Goal: Task Accomplishment & Management: Complete application form

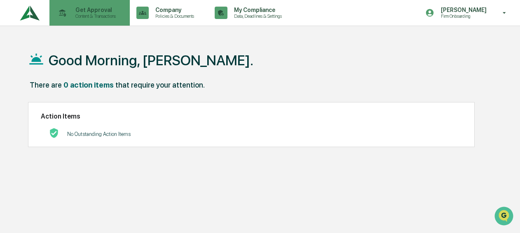
click at [94, 21] on div "Get Approval Content & Transactions" at bounding box center [89, 13] width 72 height 26
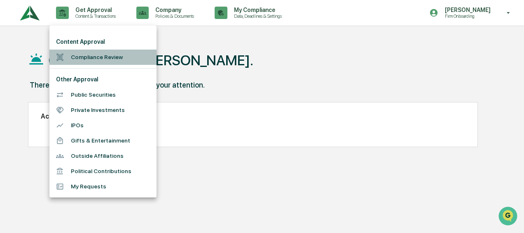
click at [100, 58] on li "Compliance Review" at bounding box center [102, 56] width 107 height 15
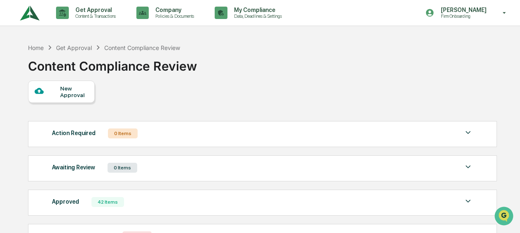
click at [61, 91] on div "New Approval" at bounding box center [74, 91] width 28 height 13
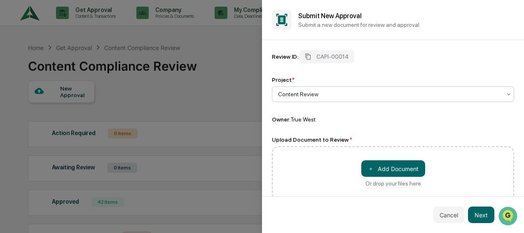
scroll to position [15, 0]
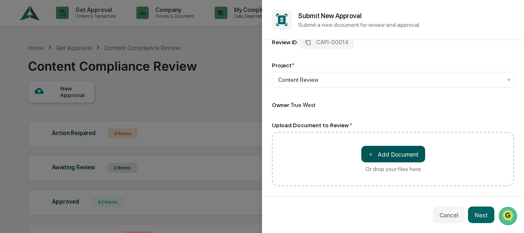
click at [381, 151] on button "＋ Add Document" at bounding box center [394, 154] width 64 height 16
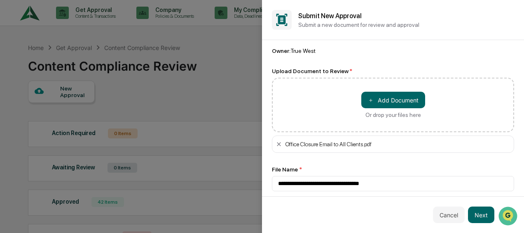
scroll to position [74, 0]
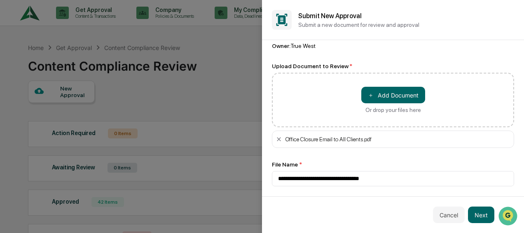
click at [475, 203] on div "Cancel Next" at bounding box center [393, 214] width 262 height 37
click at [477, 209] on button "Next" at bounding box center [481, 214] width 26 height 16
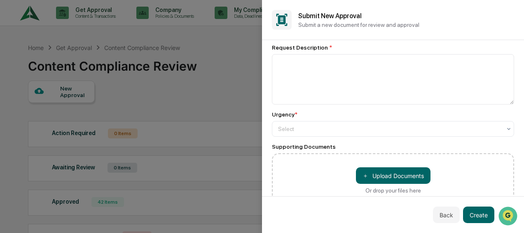
scroll to position [0, 0]
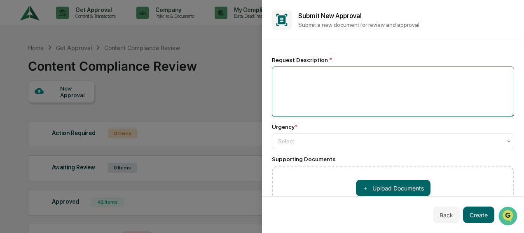
click at [326, 77] on textarea at bounding box center [393, 91] width 242 height 50
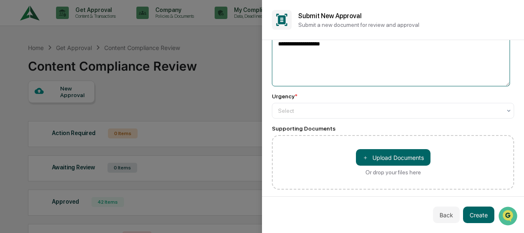
scroll to position [41, 0]
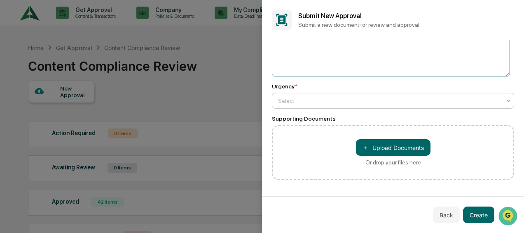
type textarea "**********"
click at [295, 101] on div at bounding box center [389, 100] width 223 height 8
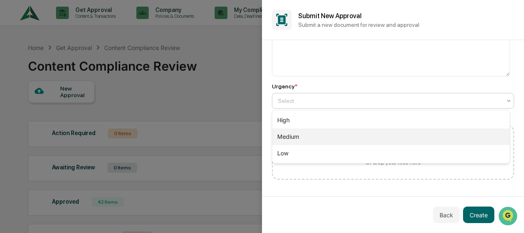
click at [324, 133] on div "Medium" at bounding box center [391, 136] width 237 height 16
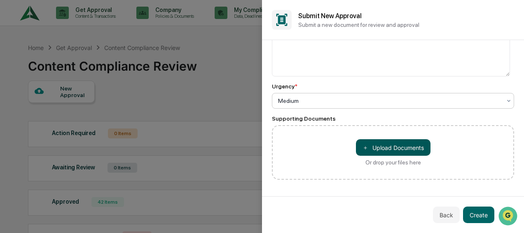
click at [397, 147] on button "＋ Upload Documents" at bounding box center [393, 147] width 75 height 16
click at [470, 219] on button "Create" at bounding box center [478, 214] width 31 height 16
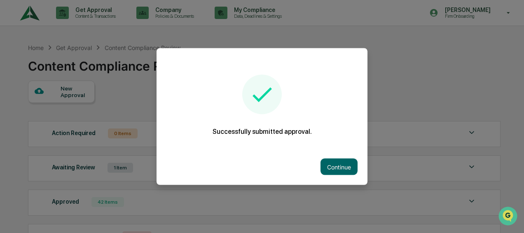
click at [347, 162] on button "Continue" at bounding box center [339, 166] width 37 height 16
